Goal: Task Accomplishment & Management: Use online tool/utility

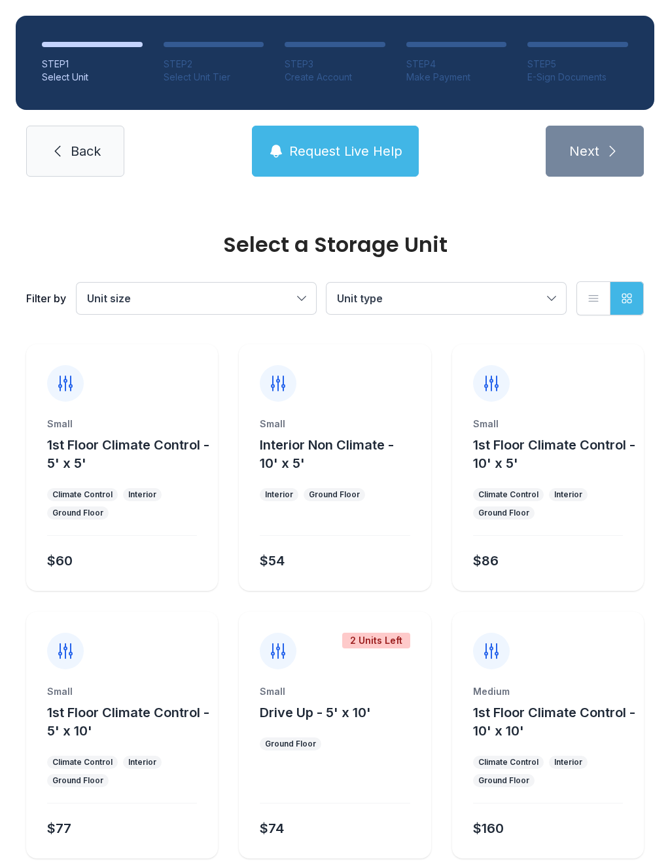
click at [66, 153] on link "Back" at bounding box center [75, 151] width 98 height 51
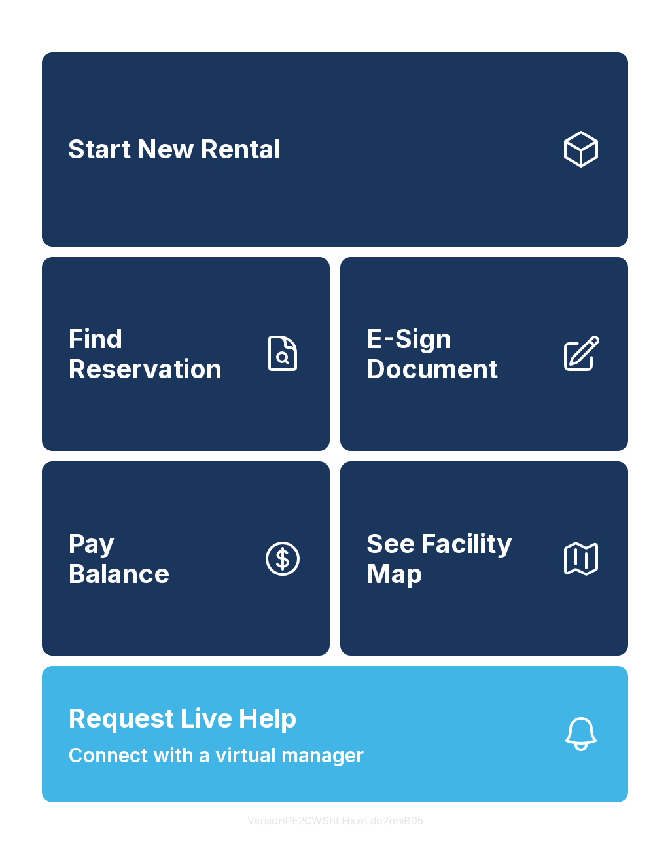
click at [466, 384] on span "E-Sign Document" at bounding box center [458, 354] width 183 height 60
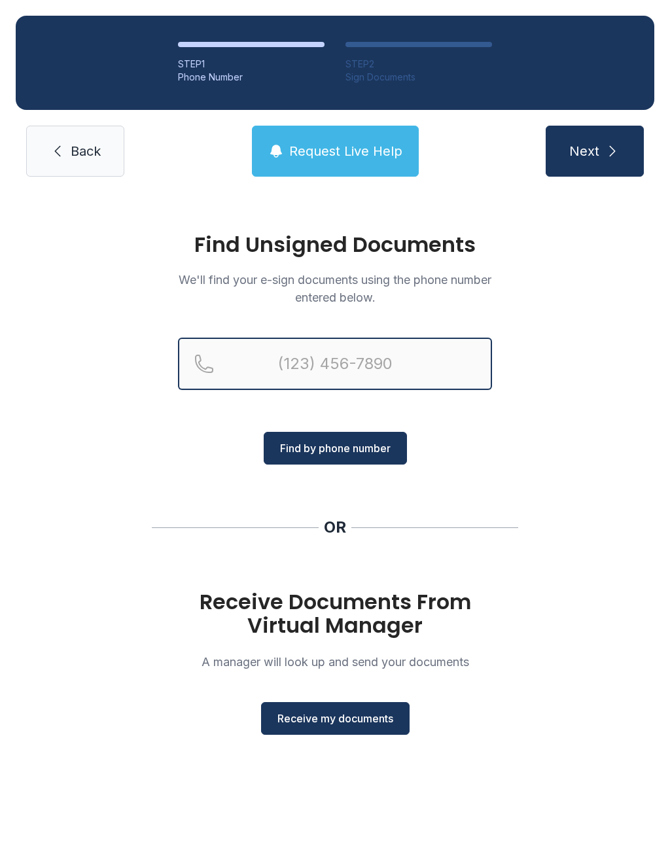
click at [393, 368] on input "Reservation phone number" at bounding box center [335, 364] width 314 height 52
type input "[PHONE_NUMBER]"
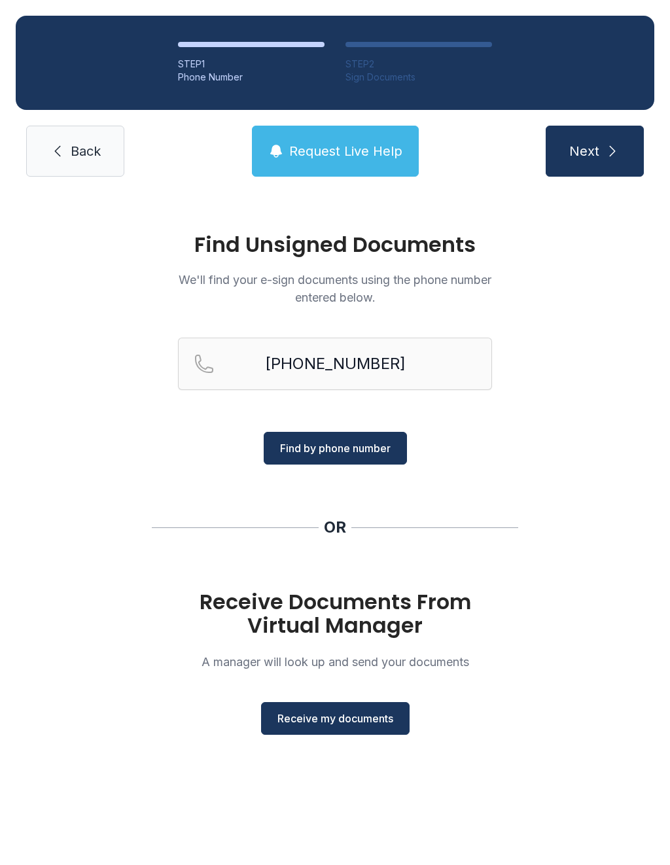
click at [346, 450] on span "Find by phone number" at bounding box center [335, 449] width 111 height 16
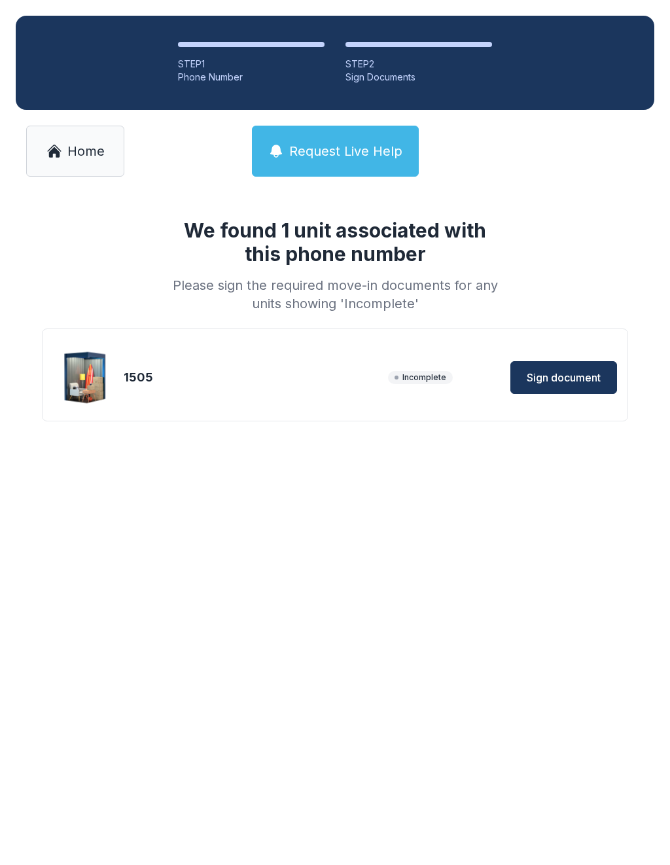
click at [575, 370] on span "Sign document" at bounding box center [564, 378] width 74 height 16
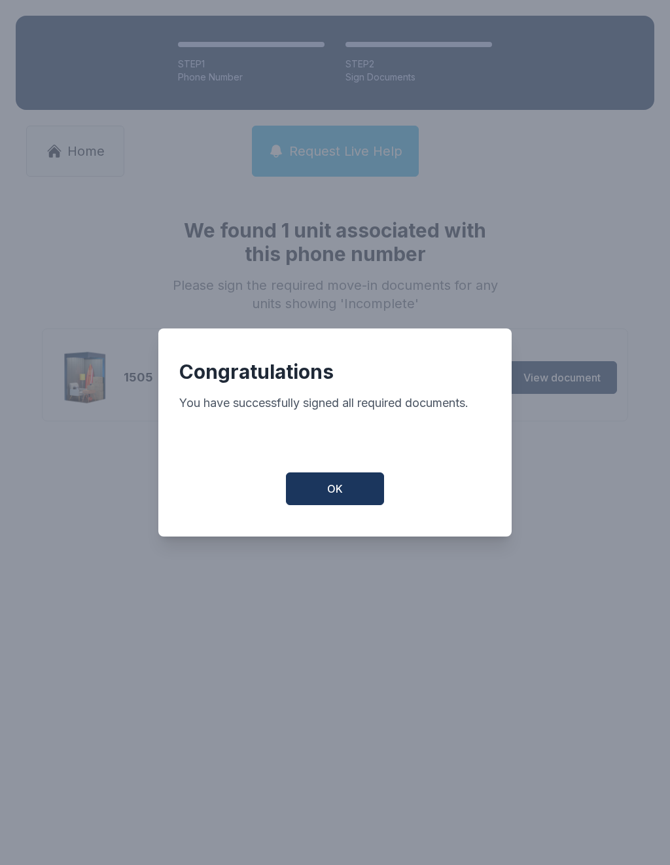
click at [351, 492] on button "OK" at bounding box center [335, 489] width 98 height 33
